Goal: Task Accomplishment & Management: Complete application form

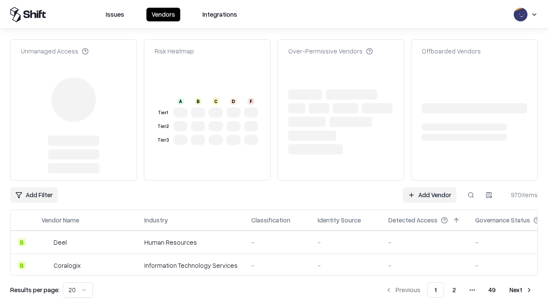
click at [429, 187] on link "Add Vendor" at bounding box center [429, 194] width 53 height 15
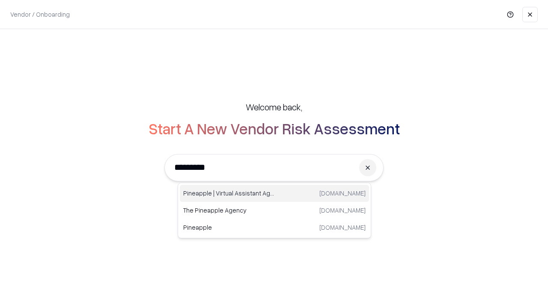
click at [274, 193] on div "Pineapple | Virtual Assistant Agency trypineapple.com" at bounding box center [274, 193] width 189 height 17
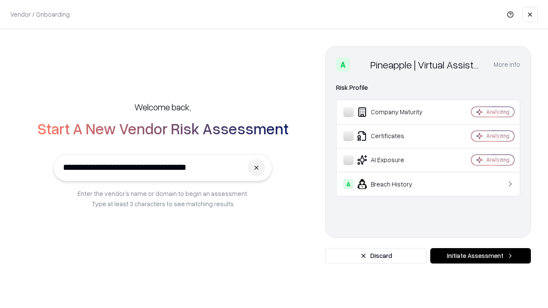
type input "**********"
click at [480, 256] on button "Initiate Assessment" at bounding box center [480, 255] width 101 height 15
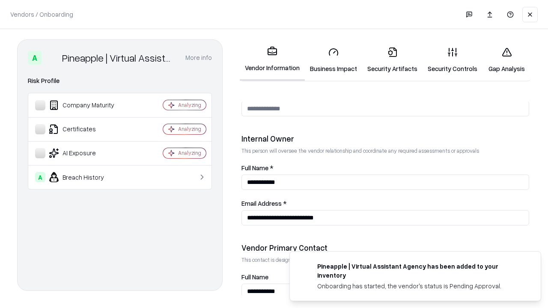
scroll to position [443, 0]
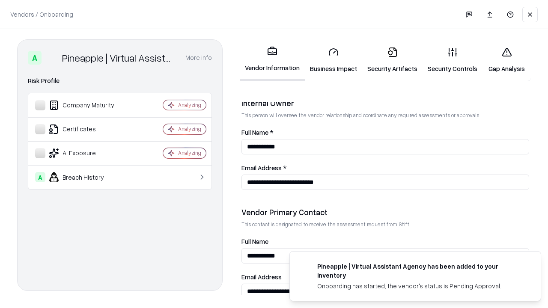
click at [333, 60] on link "Business Impact" at bounding box center [333, 60] width 57 height 40
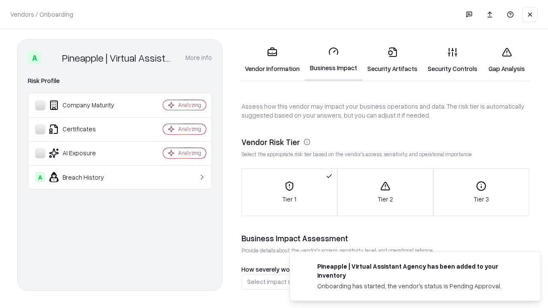
click at [392, 60] on link "Security Artifacts" at bounding box center [392, 60] width 60 height 40
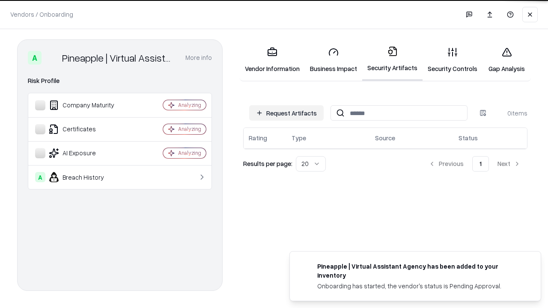
click at [286, 113] on button "Request Artifacts" at bounding box center [286, 112] width 74 height 15
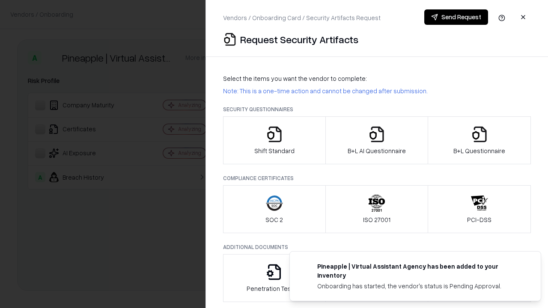
click at [274, 140] on icon "button" at bounding box center [274, 134] width 17 height 17
click at [456, 17] on button "Send Request" at bounding box center [456, 16] width 64 height 15
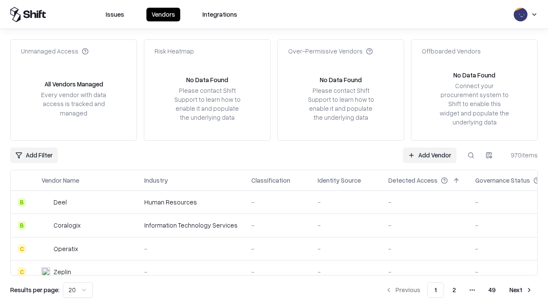
click at [471, 155] on button at bounding box center [470, 155] width 15 height 15
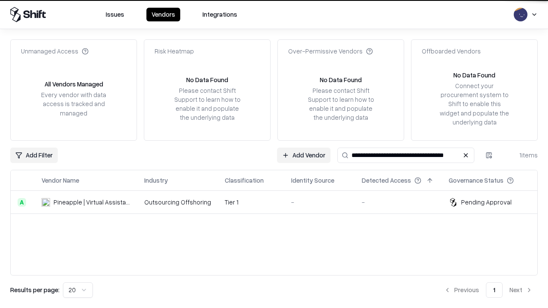
type input "**********"
click at [279, 202] on td "Tier 1" at bounding box center [251, 202] width 66 height 23
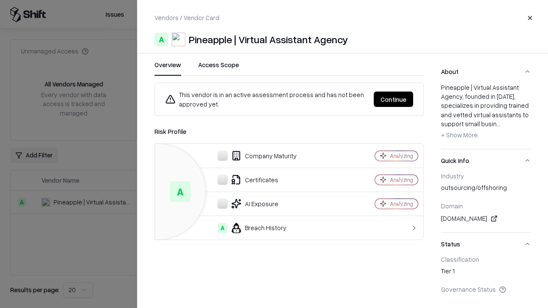
click at [393, 99] on button "Continue" at bounding box center [392, 99] width 39 height 15
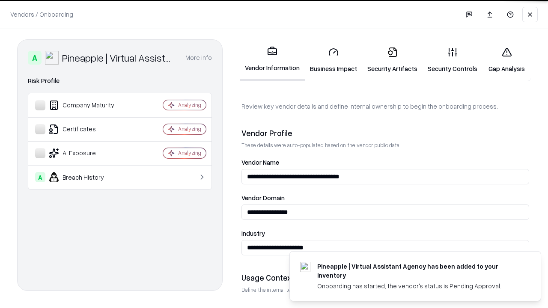
click at [392, 60] on link "Security Artifacts" at bounding box center [392, 60] width 60 height 40
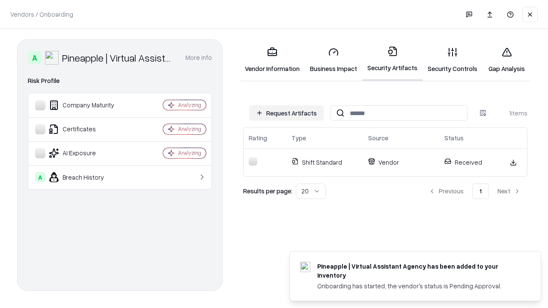
click at [452, 60] on link "Security Controls" at bounding box center [452, 60] width 60 height 40
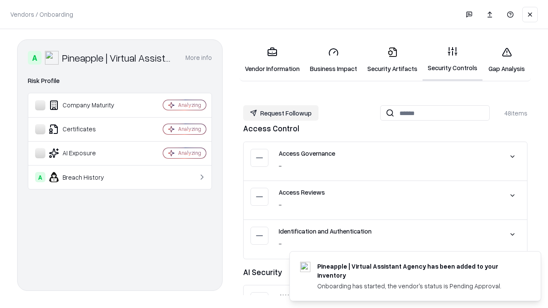
click at [281, 113] on button "Request Followup" at bounding box center [280, 112] width 75 height 15
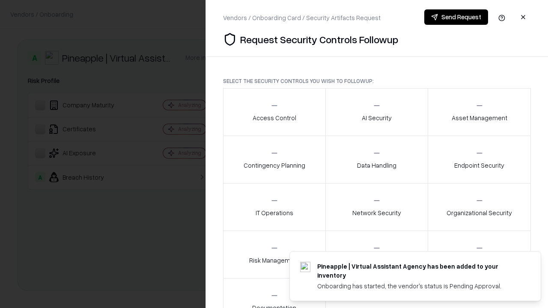
click at [274, 112] on div "Access Control" at bounding box center [274, 111] width 44 height 21
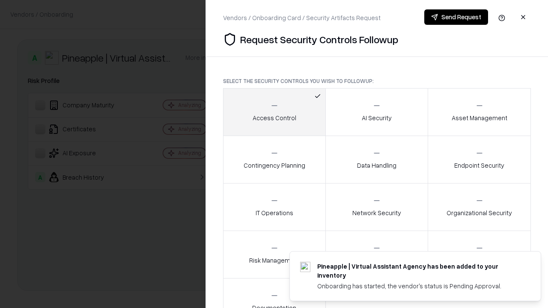
click at [456, 17] on button "Send Request" at bounding box center [456, 16] width 64 height 15
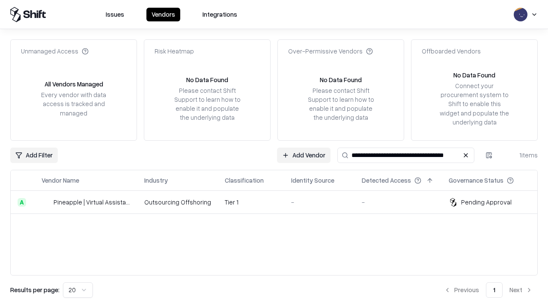
type input "**********"
click at [279, 202] on td "Tier 1" at bounding box center [251, 202] width 66 height 23
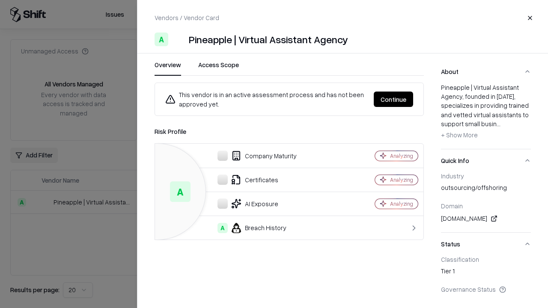
click at [393, 99] on button "Continue" at bounding box center [392, 99] width 39 height 15
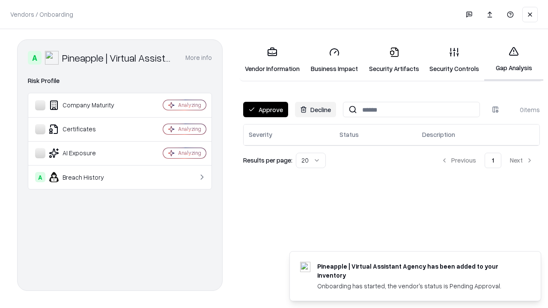
click at [265, 110] on button "Approve" at bounding box center [265, 109] width 45 height 15
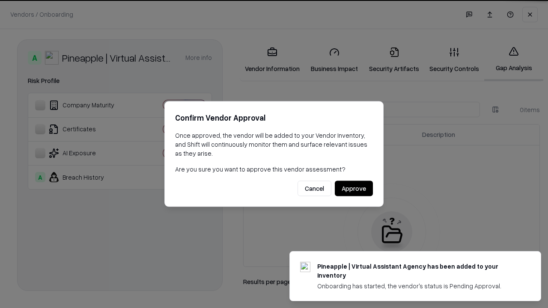
click at [353, 188] on button "Approve" at bounding box center [354, 188] width 38 height 15
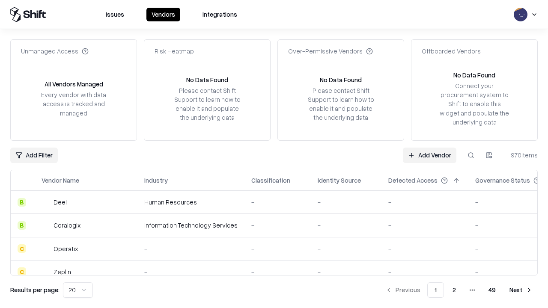
type input "**********"
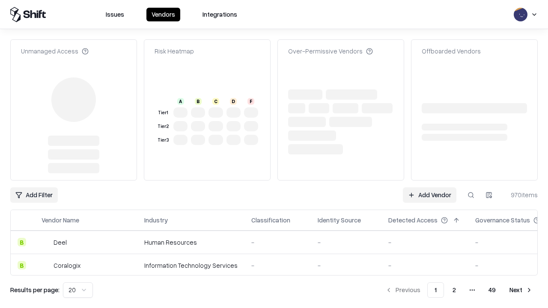
click at [429, 187] on link "Add Vendor" at bounding box center [429, 194] width 53 height 15
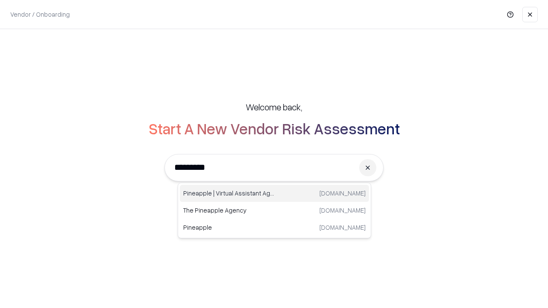
click at [274, 193] on div "Pineapple | Virtual Assistant Agency trypineapple.com" at bounding box center [274, 193] width 189 height 17
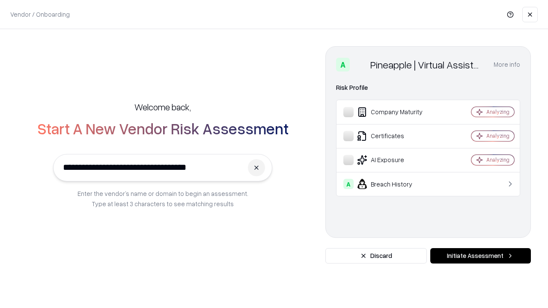
type input "**********"
click at [480, 256] on button "Initiate Assessment" at bounding box center [480, 255] width 101 height 15
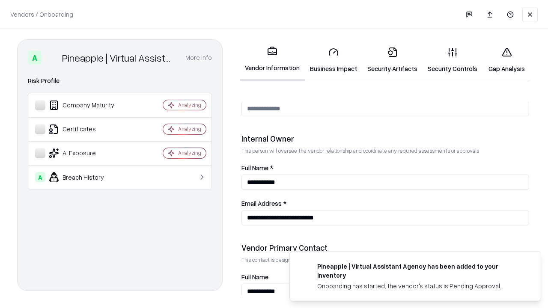
scroll to position [443, 0]
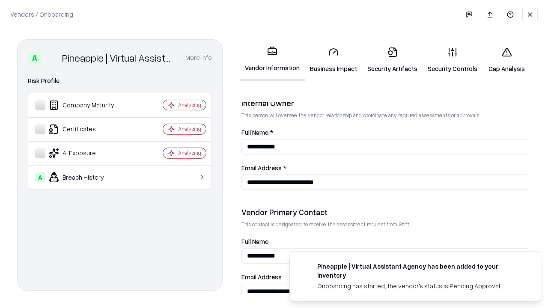
click at [506, 60] on link "Gap Analysis" at bounding box center [506, 60] width 48 height 40
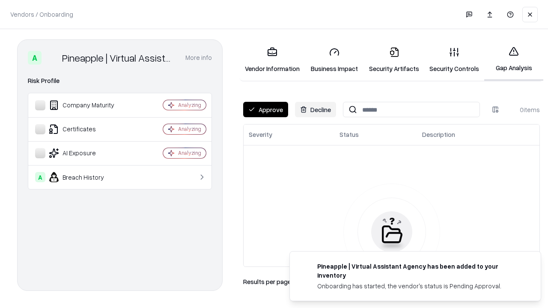
click at [265, 110] on button "Approve" at bounding box center [265, 109] width 45 height 15
